Goal: Task Accomplishment & Management: Manage account settings

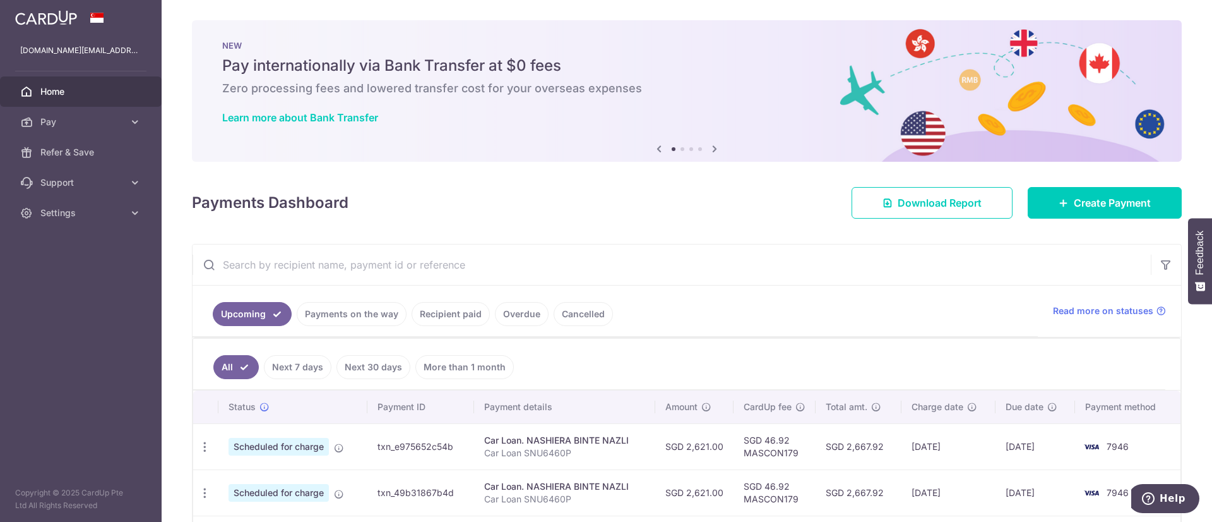
scroll to position [284, 0]
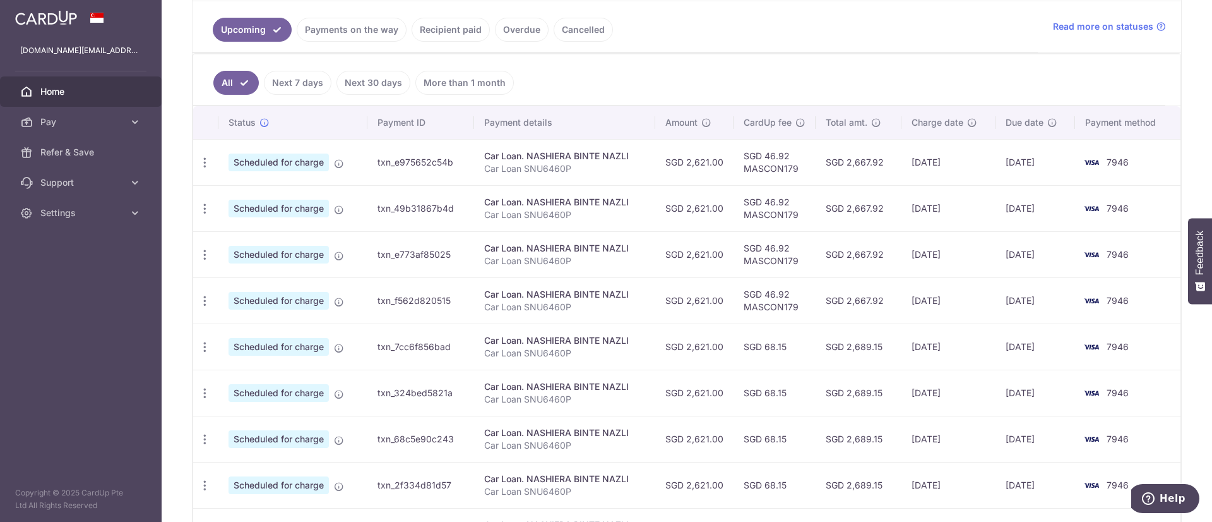
click at [372, 38] on link "Payments on the way" at bounding box center [352, 30] width 110 height 24
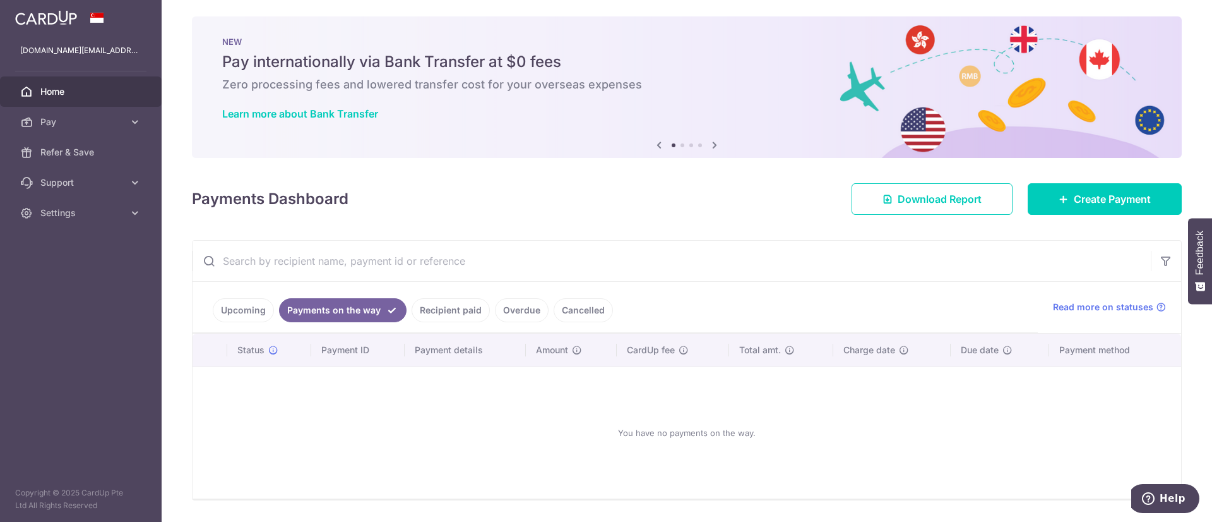
scroll to position [39, 0]
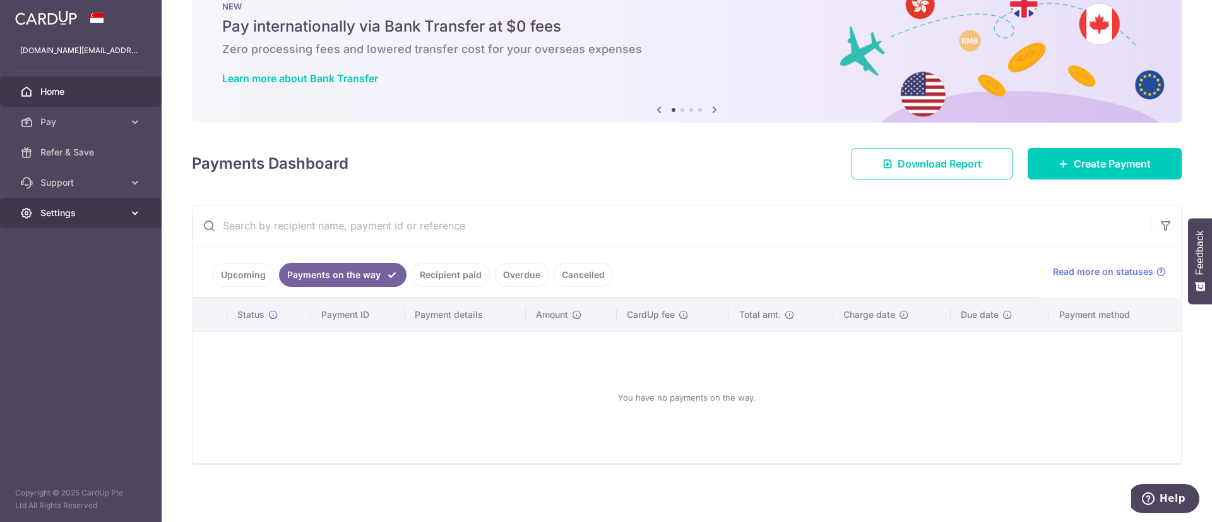
click at [132, 205] on link "Settings" at bounding box center [81, 213] width 162 height 30
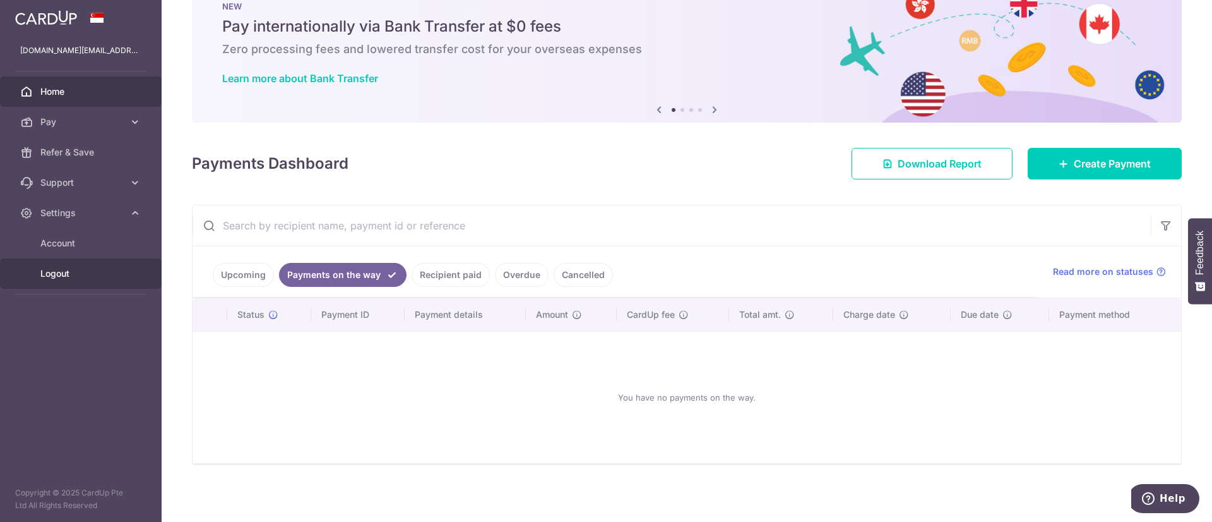
click at [100, 272] on span "Logout" at bounding box center [81, 273] width 83 height 13
